Goal: Task Accomplishment & Management: Complete application form

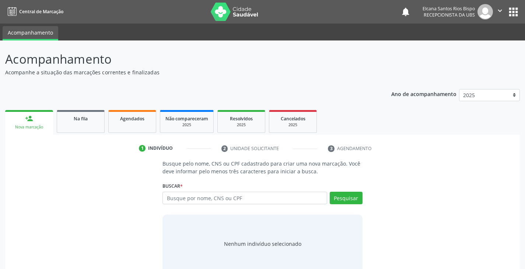
click at [178, 200] on input "text" at bounding box center [244, 198] width 164 height 13
type input "700003620928309"
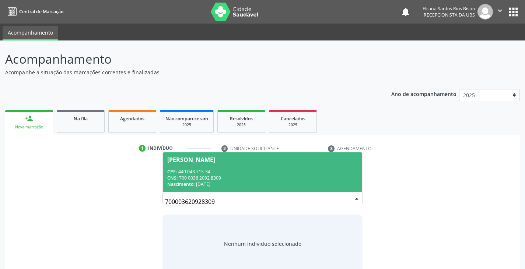
click at [185, 172] on div "CPF: 449.043.715-34" at bounding box center [262, 172] width 190 height 6
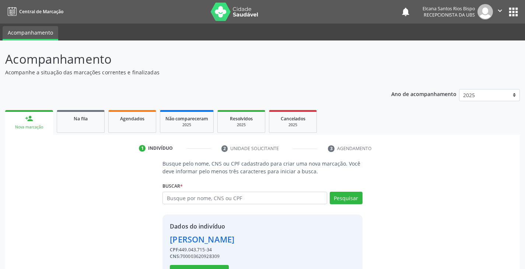
scroll to position [26, 0]
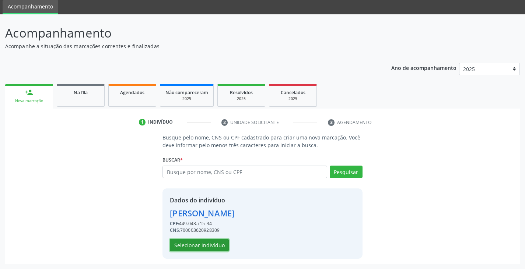
click at [196, 243] on button "Selecionar indivíduo" at bounding box center [199, 245] width 59 height 13
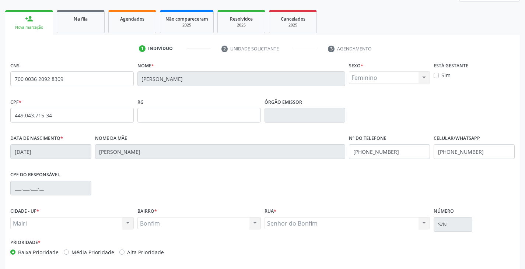
scroll to position [130, 0]
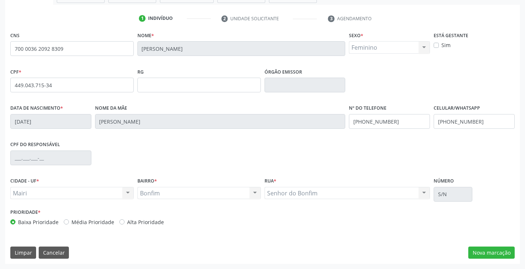
click at [149, 221] on label "Alta Prioridade" at bounding box center [145, 222] width 37 height 8
click at [124, 221] on input "Alta Prioridade" at bounding box center [121, 221] width 5 height 7
radio input "true"
click at [496, 254] on button "Nova marcação" at bounding box center [491, 253] width 46 height 13
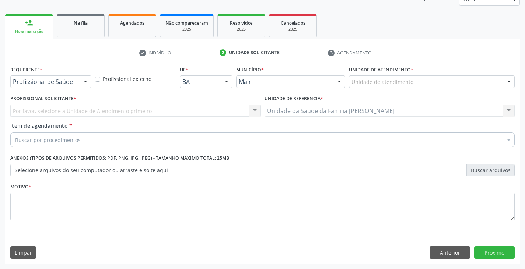
scroll to position [96, 0]
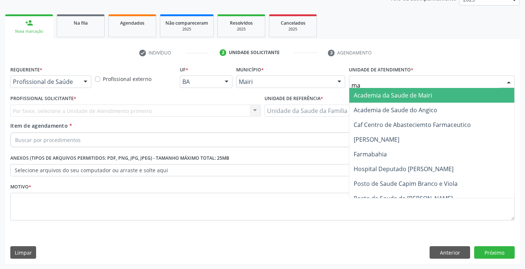
type input "mar"
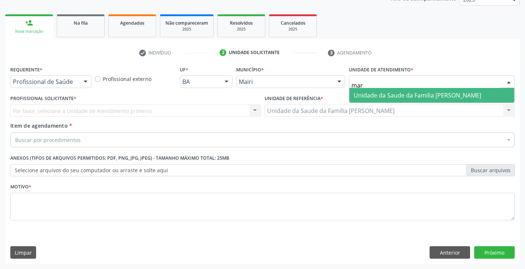
click at [393, 95] on span "Unidade da Saude da Familia [PERSON_NAME]" at bounding box center [417, 95] width 127 height 8
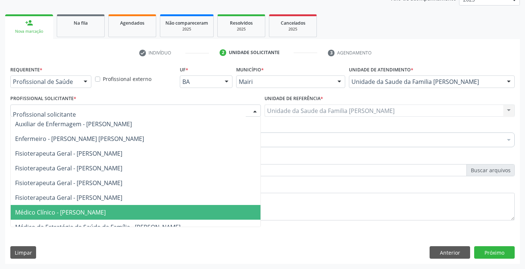
click at [64, 210] on span "Médico Clínico - [PERSON_NAME]" at bounding box center [60, 212] width 91 height 8
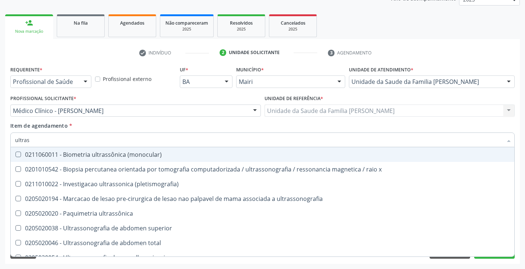
type input "ultrass"
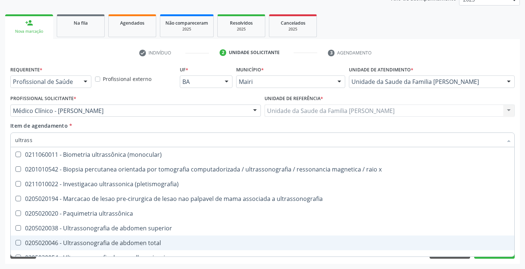
click at [102, 243] on div "0205020046 - Ultrassonografia de abdomen total" at bounding box center [262, 243] width 495 height 6
checkbox total "true"
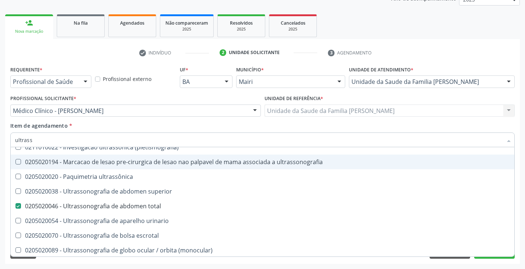
scroll to position [74, 0]
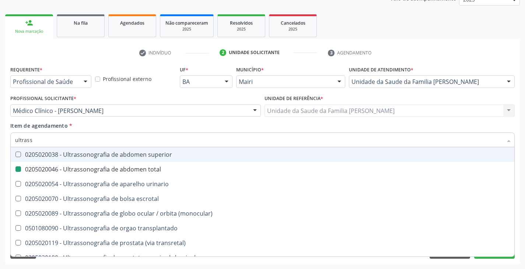
click at [108, 125] on div "Item de agendamento * ultrass Desfazer seleção 0211060011 - Biometria ultrassôn…" at bounding box center [262, 133] width 504 height 23
checkbox x "true"
checkbox total "false"
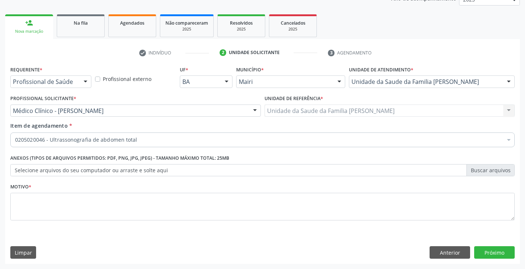
scroll to position [0, 0]
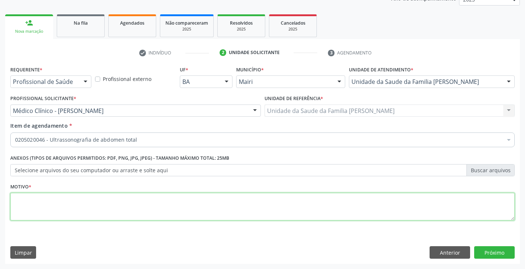
click at [69, 214] on textarea at bounding box center [262, 207] width 504 height 28
type textarea "cid 1210"
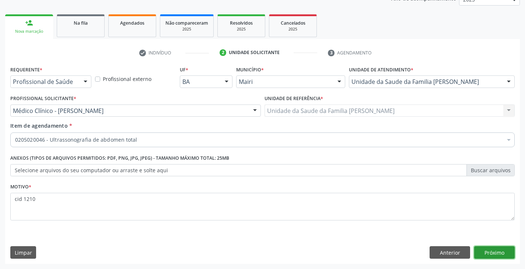
click at [490, 253] on button "Próximo" at bounding box center [494, 252] width 41 height 13
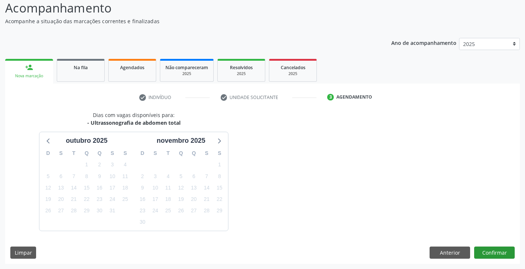
scroll to position [73, 0]
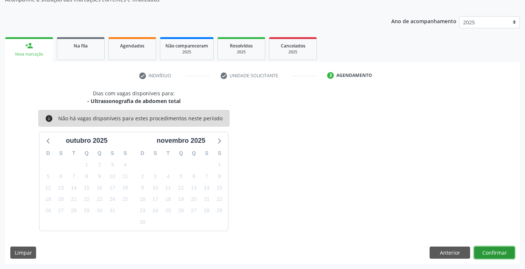
click at [492, 252] on button "Confirmar" at bounding box center [494, 253] width 41 height 13
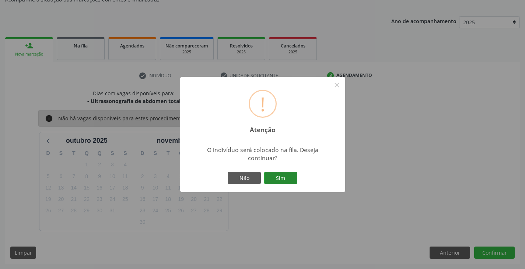
click at [282, 182] on button "Sim" at bounding box center [280, 178] width 33 height 13
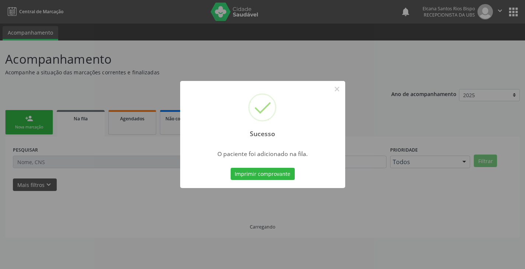
scroll to position [0, 0]
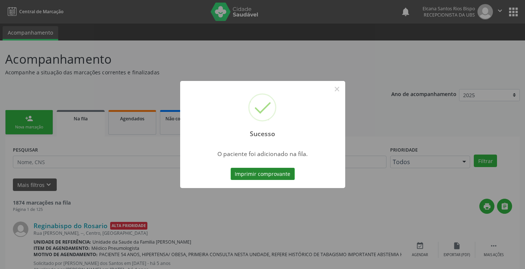
click at [264, 177] on button "Imprimir comprovante" at bounding box center [263, 174] width 64 height 13
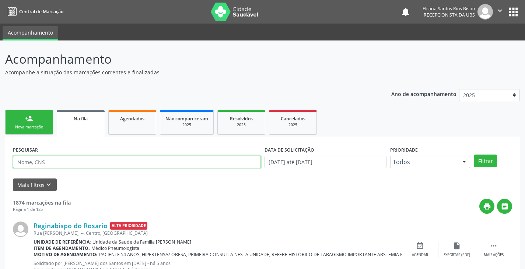
click at [71, 163] on input "text" at bounding box center [137, 162] width 248 height 13
paste input "700 0036 2092 8309"
type input "700 0036 2092 8309"
click at [474, 155] on button "Filtrar" at bounding box center [485, 161] width 23 height 13
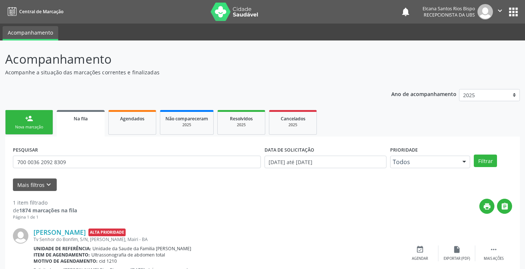
scroll to position [30, 0]
